Goal: Information Seeking & Learning: Understand process/instructions

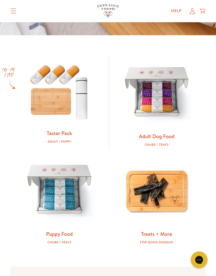
scroll to position [194, 0]
click at [38, 110] on img at bounding box center [59, 91] width 79 height 76
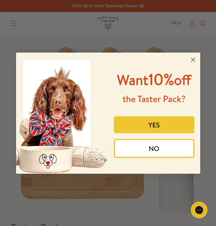
click at [122, 133] on button "YES" at bounding box center [154, 125] width 80 height 17
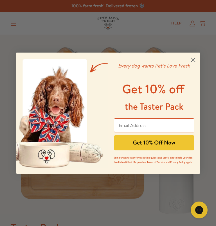
click at [190, 57] on circle "Close dialog" at bounding box center [192, 59] width 9 height 9
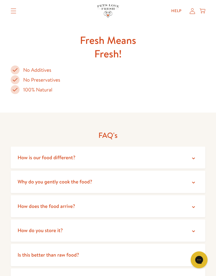
scroll to position [1129, 0]
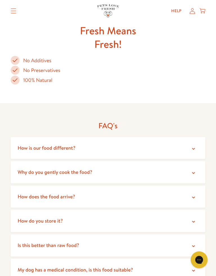
click at [30, 193] on span "How does the food arrive?" at bounding box center [46, 196] width 58 height 7
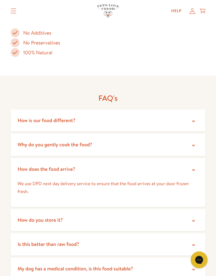
scroll to position [1166, 0]
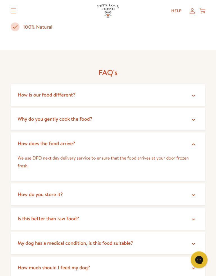
click at [28, 191] on span "How do you store it?" at bounding box center [39, 194] width 45 height 7
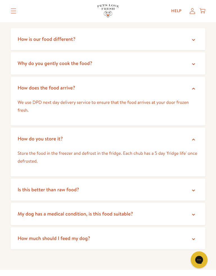
scroll to position [1248, 0]
click at [36, 186] on span "Is this better than raw food?" at bounding box center [48, 189] width 62 height 7
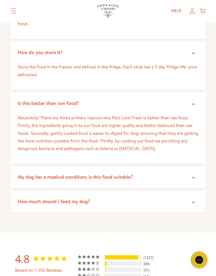
scroll to position [1334, 0]
click at [31, 173] on span "My dog has a medical condition, is this food suitable?" at bounding box center [74, 176] width 115 height 7
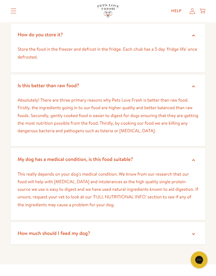
scroll to position [1359, 0]
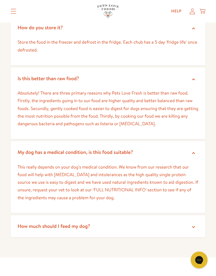
click at [33, 223] on span "How much should I feed my dog?" at bounding box center [53, 226] width 73 height 7
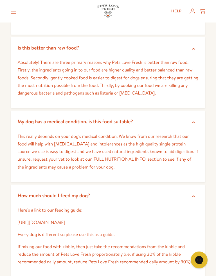
scroll to position [1393, 0]
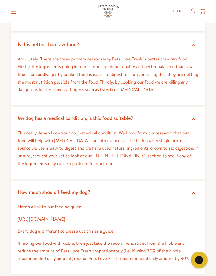
click at [40, 216] on link "[URL][DOMAIN_NAME]" at bounding box center [41, 219] width 48 height 6
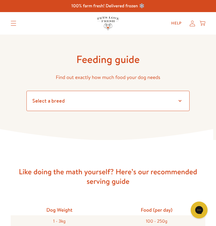
click at [131, 99] on select "Select a breed Affenpinscher Afghan hound Airedale terrier Akita Alaskan Malamu…" at bounding box center [107, 101] width 163 height 20
select select "6.5"
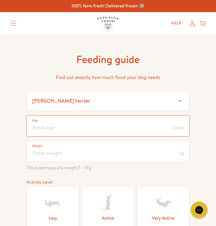
click at [39, 126] on input "number" at bounding box center [107, 125] width 163 height 21
type input "5"
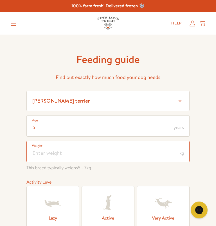
click at [42, 157] on input "number" at bounding box center [107, 151] width 163 height 21
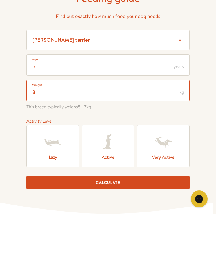
type input "8"
click at [101, 192] on icon at bounding box center [108, 203] width 23 height 23
click at [0, 0] on input "Active" at bounding box center [0, 0] width 0 height 0
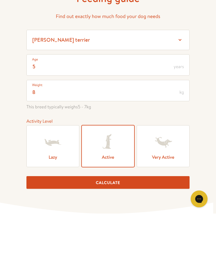
scroll to position [61, 0]
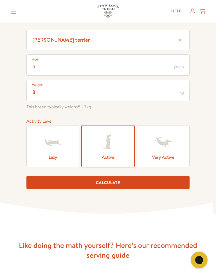
click at [60, 188] on button "Calculate" at bounding box center [107, 182] width 163 height 13
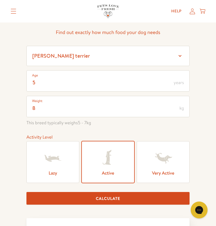
scroll to position [0, 0]
